Goal: Task Accomplishment & Management: Manage account settings

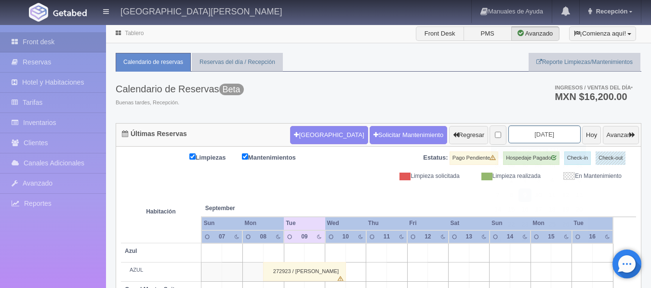
click at [537, 136] on input "[DATE]" at bounding box center [544, 135] width 72 height 18
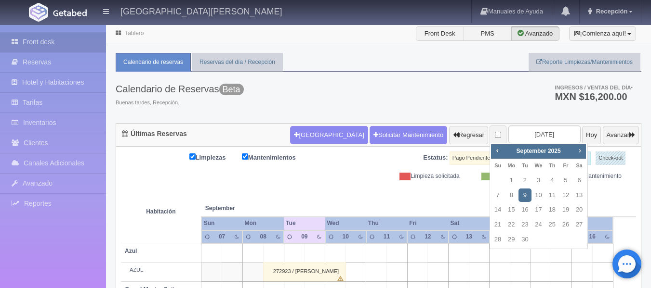
click at [577, 148] on span "Next" at bounding box center [579, 151] width 8 height 8
click at [494, 150] on span "Prev" at bounding box center [497, 151] width 8 height 8
click at [565, 197] on link "10" at bounding box center [565, 196] width 13 height 14
type input "[DATE]"
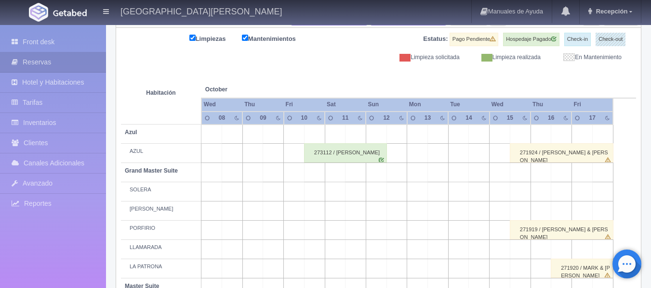
scroll to position [96, 0]
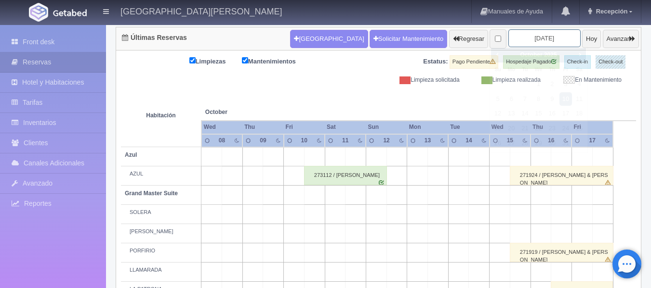
click at [514, 43] on input "[DATE]" at bounding box center [544, 38] width 72 height 18
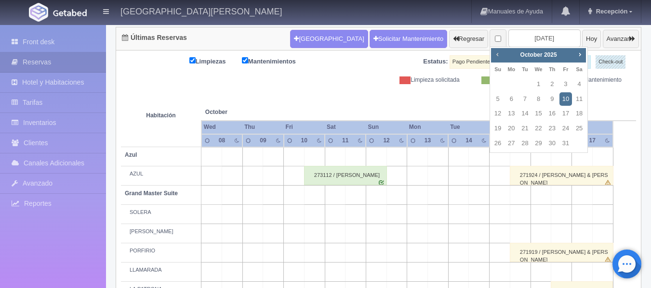
click at [498, 56] on span "Prev" at bounding box center [497, 55] width 8 height 8
click at [565, 98] on link "12" at bounding box center [565, 99] width 13 height 14
type input "2025-09-12"
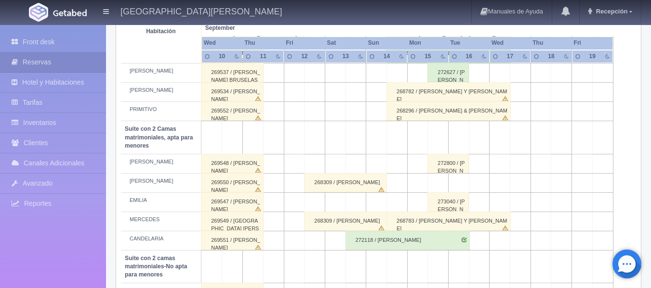
scroll to position [626, 0]
